Goal: Task Accomplishment & Management: Manage account settings

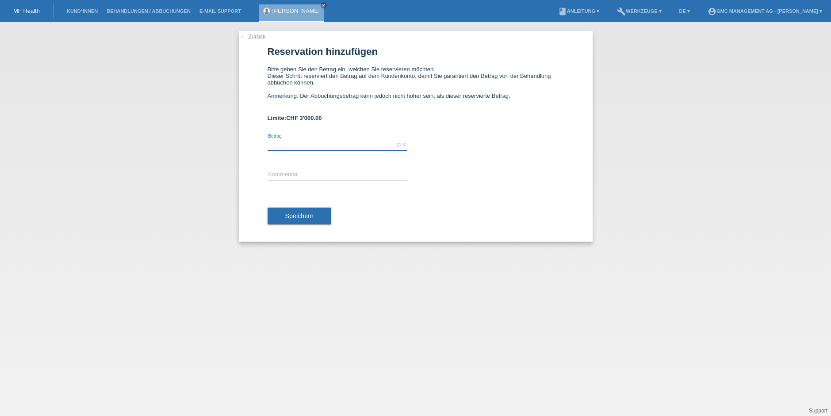
click at [291, 142] on input "text" at bounding box center [337, 144] width 139 height 11
type input "3000.00"
click at [287, 172] on input "text" at bounding box center [337, 174] width 139 height 11
type input "Gynäkomastie OP 16199"
click at [311, 216] on span "Speichern" at bounding box center [299, 215] width 28 height 7
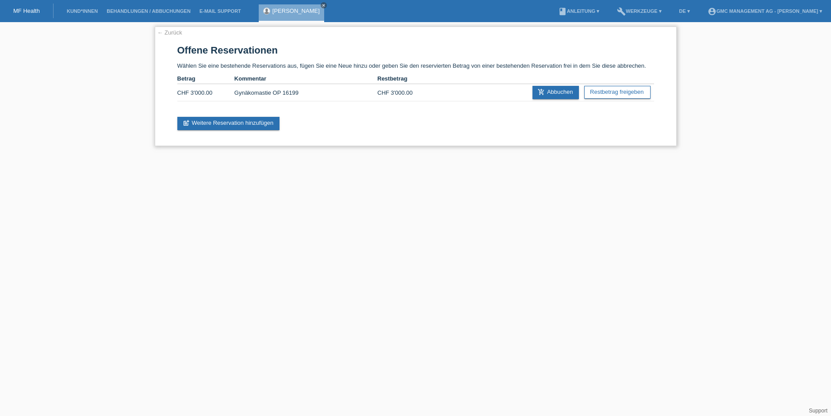
click at [176, 33] on link "← Zurück" at bounding box center [169, 32] width 25 height 7
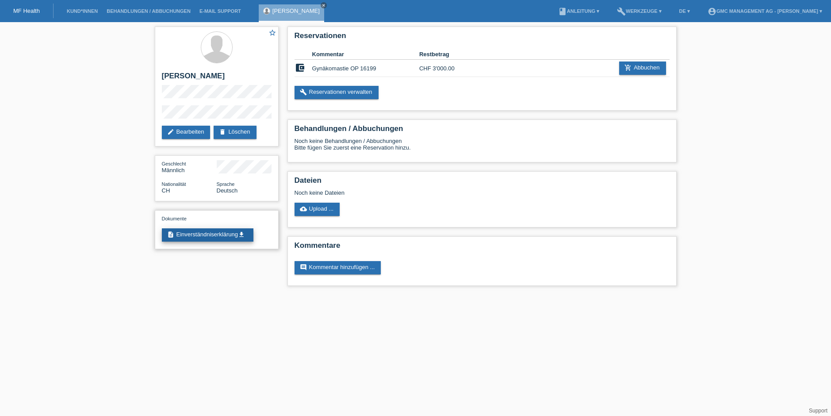
click at [243, 233] on icon "get_app" at bounding box center [241, 234] width 7 height 7
click at [185, 134] on link "edit Bearbeiten" at bounding box center [186, 132] width 49 height 13
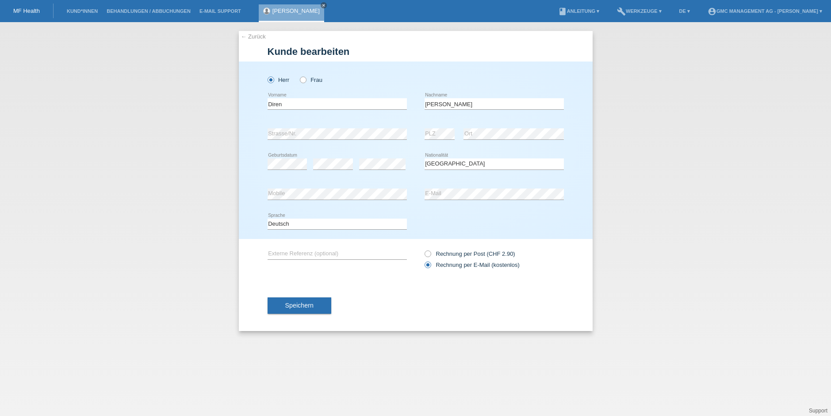
select select "CH"
click at [420, 134] on div "error Strasse/Nr. error PLZ error Ort" at bounding box center [416, 134] width 296 height 30
click at [515, 120] on div "error Ort" at bounding box center [513, 134] width 100 height 30
click at [298, 310] on button "Speichern" at bounding box center [300, 305] width 64 height 17
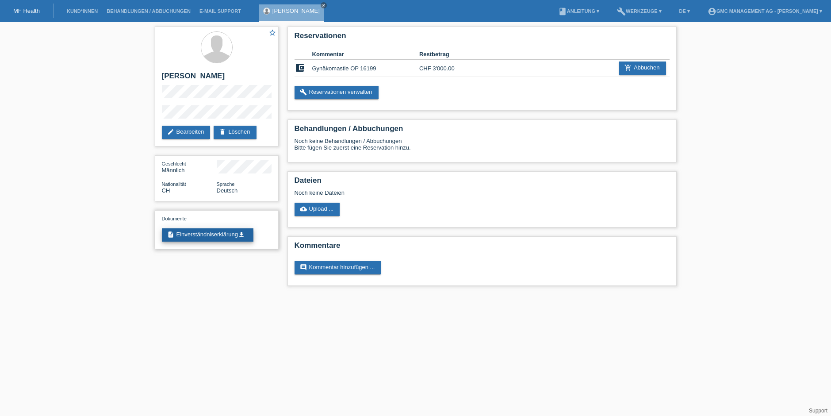
click at [207, 234] on link "description Einverständniserklärung get_app" at bounding box center [208, 234] width 92 height 13
click at [344, 94] on link "build Reservationen verwalten" at bounding box center [337, 92] width 84 height 13
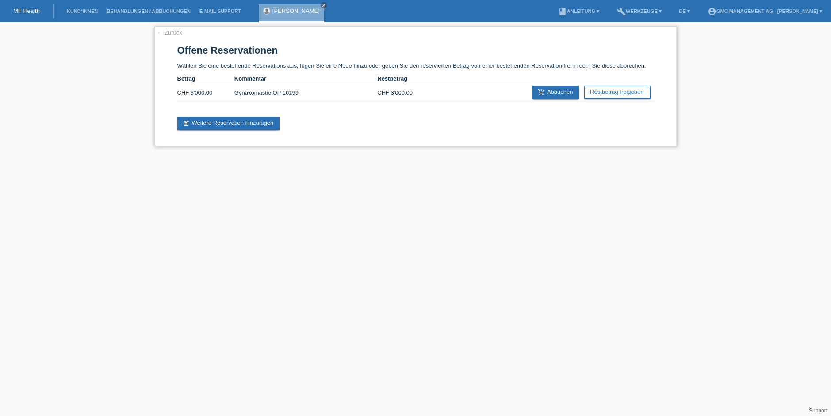
click at [168, 30] on link "← Zurück" at bounding box center [169, 32] width 25 height 7
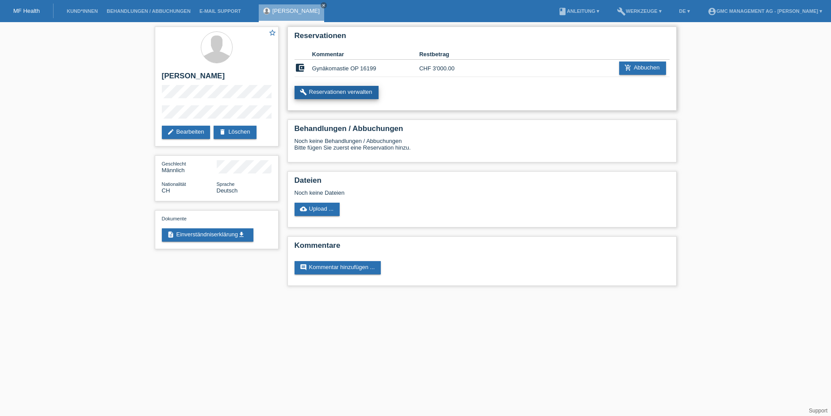
click at [350, 92] on link "build Reservationen verwalten" at bounding box center [337, 92] width 84 height 13
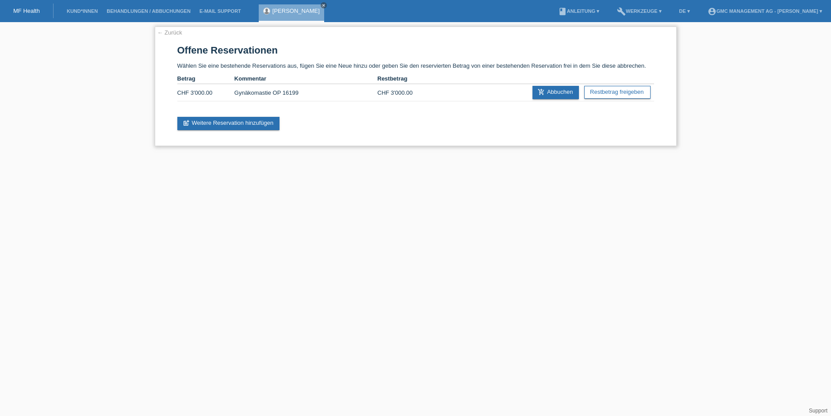
click at [174, 31] on link "← Zurück" at bounding box center [169, 32] width 25 height 7
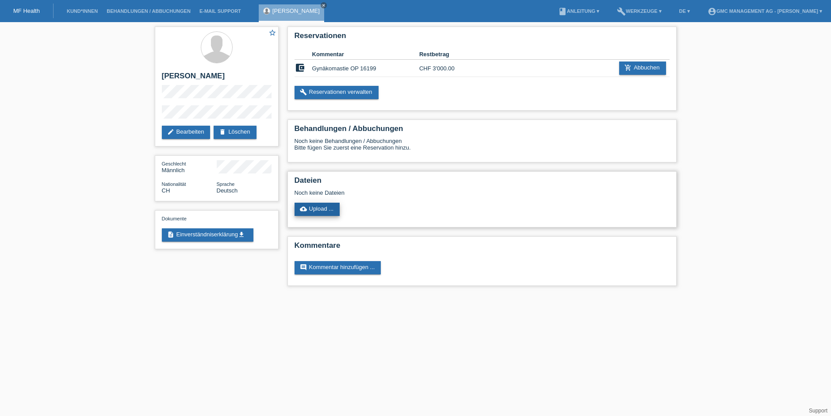
click at [317, 210] on link "cloud_upload Upload ..." at bounding box center [318, 209] width 46 height 13
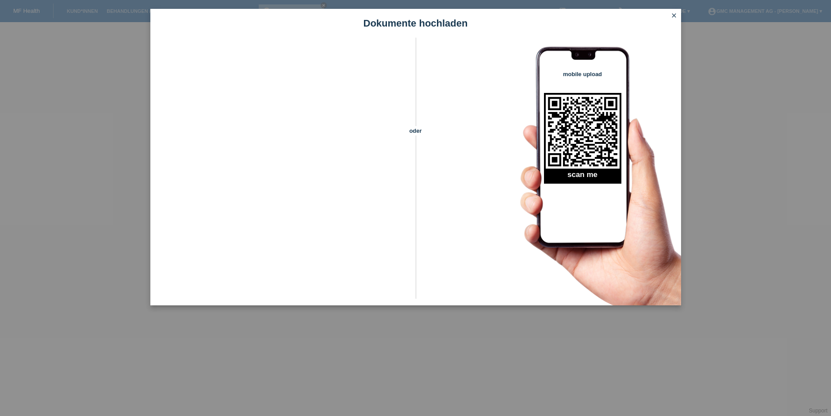
click at [671, 15] on icon "close" at bounding box center [673, 15] width 7 height 7
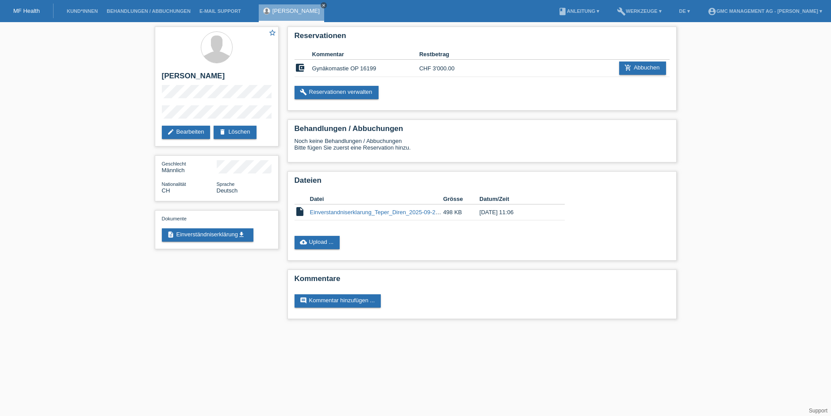
click at [321, 5] on icon "close" at bounding box center [323, 5] width 4 height 4
click at [71, 14] on li "Kund*innen" at bounding box center [82, 11] width 40 height 23
click at [77, 12] on link "Kund*innen" at bounding box center [82, 10] width 40 height 5
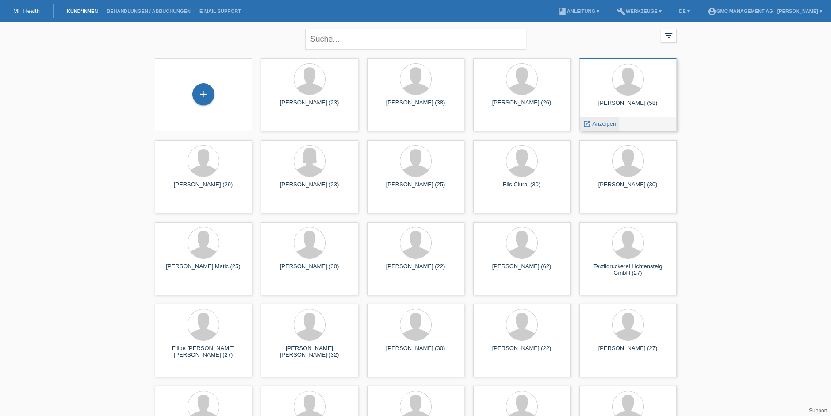
click at [598, 121] on span "Anzeigen" at bounding box center [604, 123] width 24 height 7
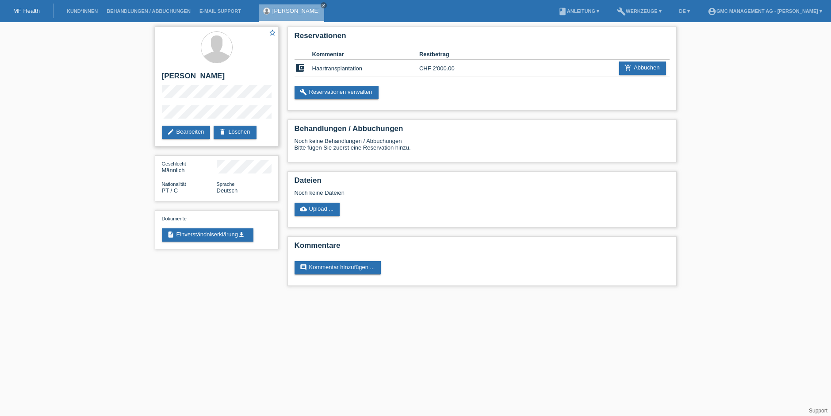
drag, startPoint x: 184, startPoint y: 87, endPoint x: 158, endPoint y: 75, distance: 28.7
click at [158, 75] on div "star_border [PERSON_NAME] edit Bearbeiten delete Löschen" at bounding box center [217, 87] width 124 height 120
drag, startPoint x: 195, startPoint y: 86, endPoint x: 161, endPoint y: 75, distance: 36.2
click at [162, 75] on h2 "[PERSON_NAME]" at bounding box center [217, 78] width 110 height 13
copy h2 "[PERSON_NAME]"
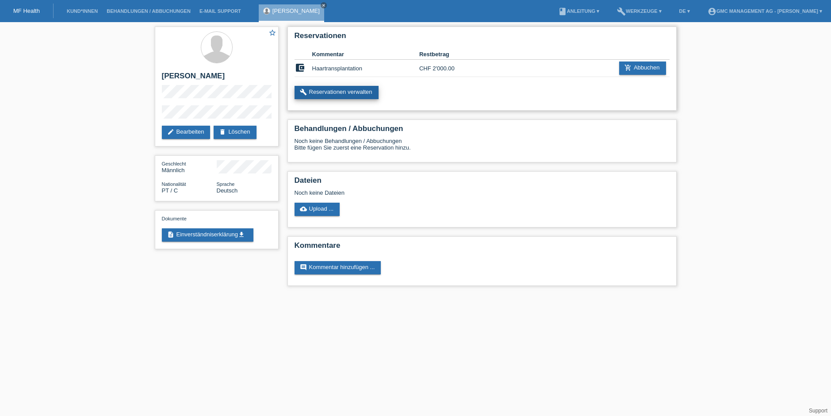
click at [367, 93] on link "build Reservationen verwalten" at bounding box center [337, 92] width 84 height 13
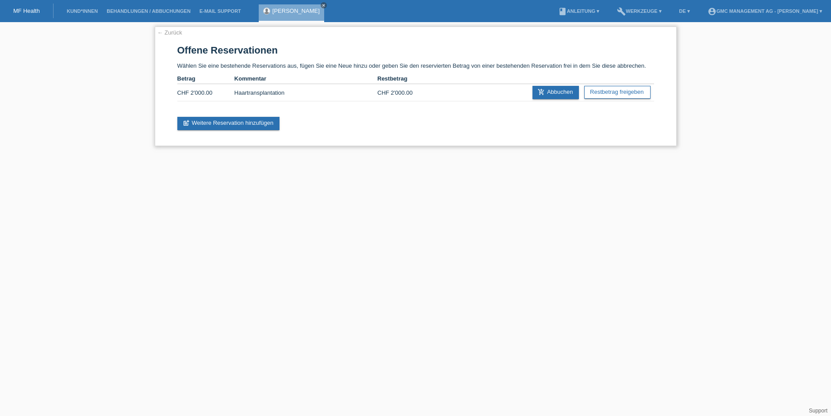
click at [164, 28] on div "← Zurück Offene Reservationen Wählen Sie eine bestehende Reservations aus, füge…" at bounding box center [416, 86] width 522 height 119
click at [164, 31] on link "← Zurück" at bounding box center [169, 32] width 25 height 7
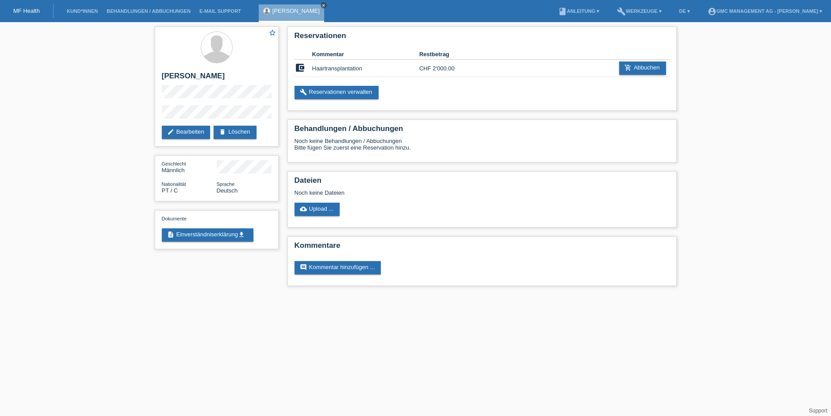
click at [326, 4] on icon "close" at bounding box center [323, 5] width 4 height 4
